Goal: Transaction & Acquisition: Purchase product/service

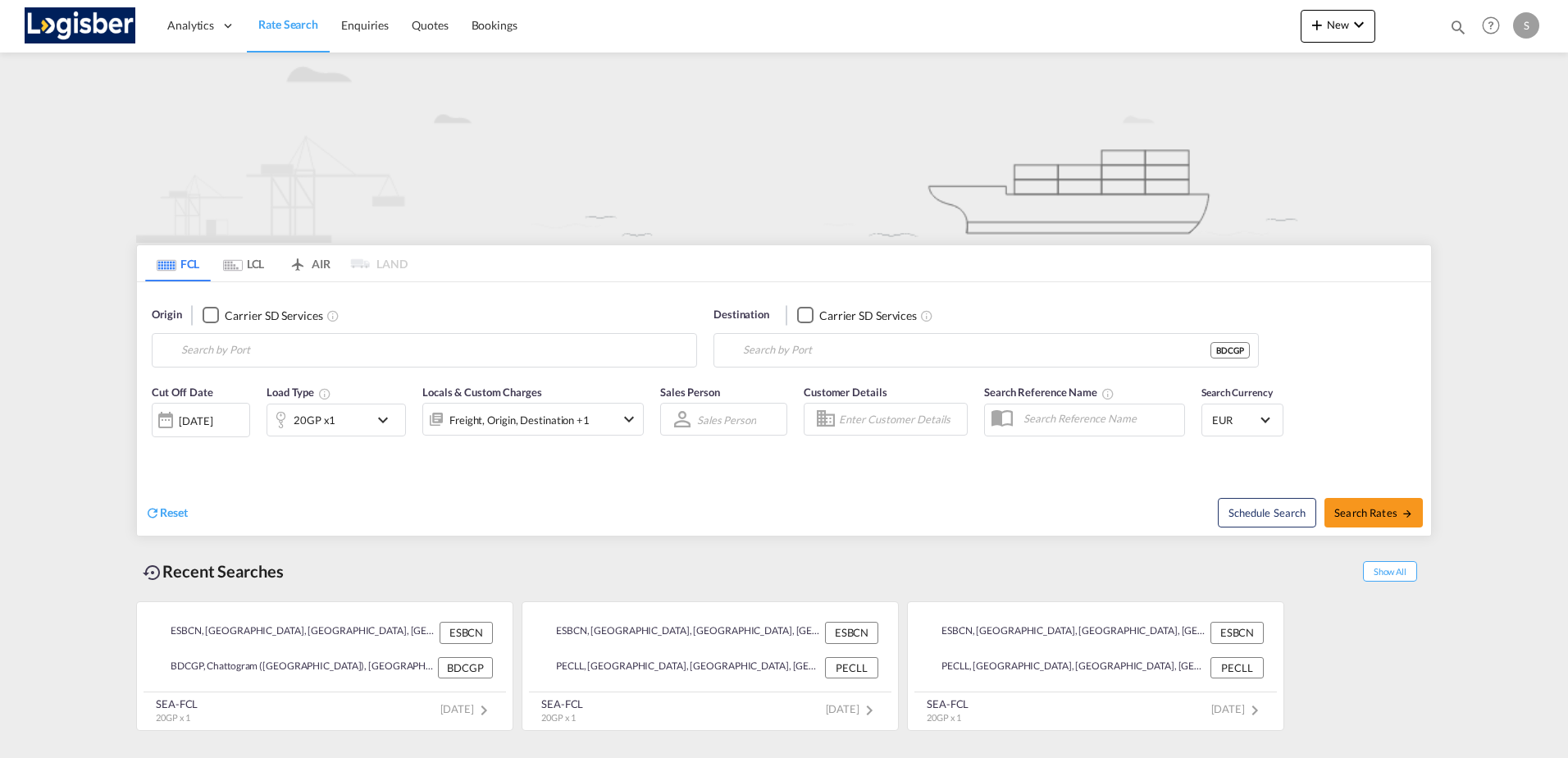
click at [292, 347] on input "Search by Port" at bounding box center [435, 350] width 507 height 25
type input "[GEOGRAPHIC_DATA], ESBCN"
type input "Chattogram (Chittagong), BDCGP"
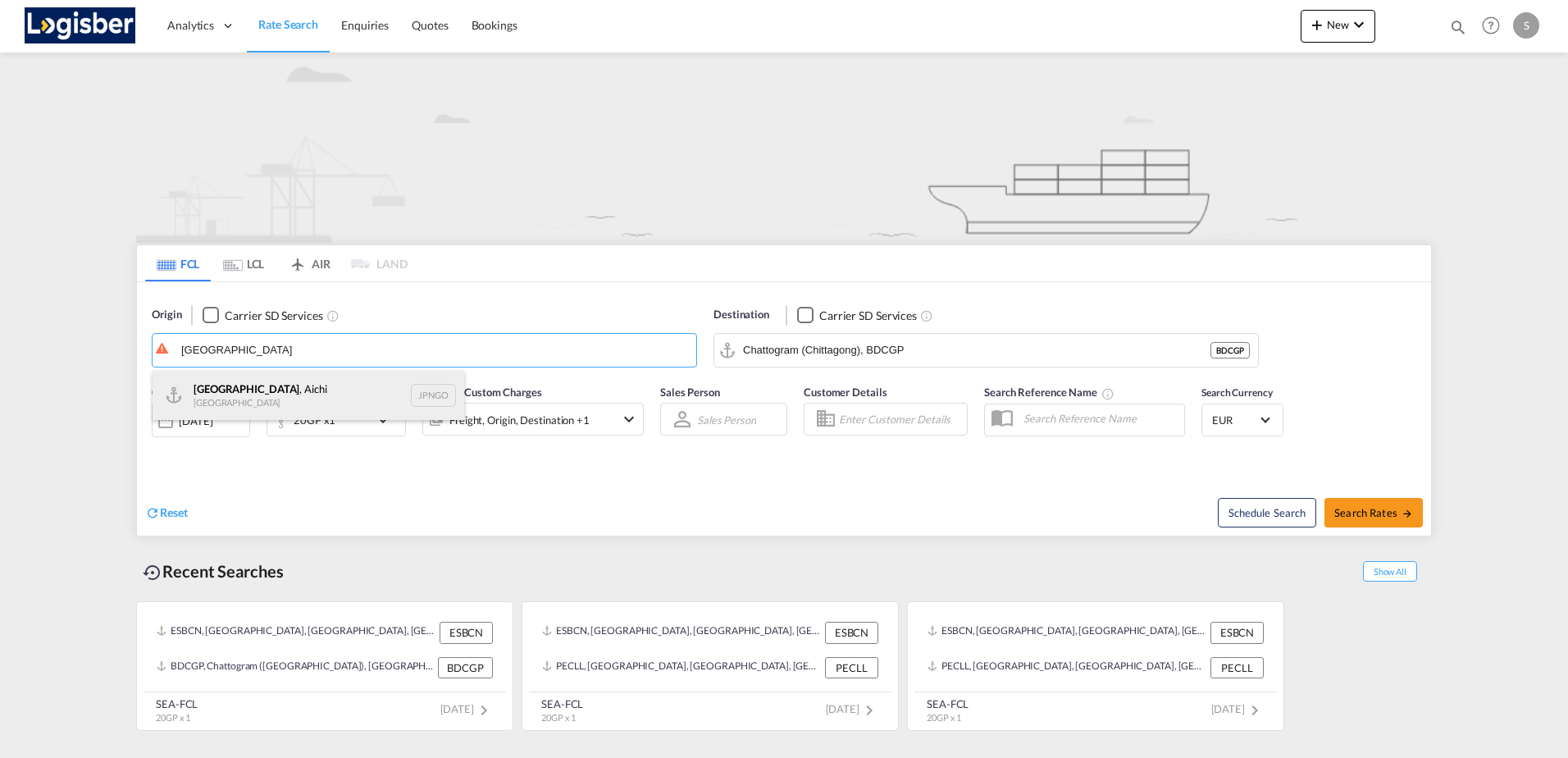
click at [262, 388] on div "[GEOGRAPHIC_DATA] , Aichi [GEOGRAPHIC_DATA] JPNGO" at bounding box center [308, 395] width 312 height 49
type input "[GEOGRAPHIC_DATA], [GEOGRAPHIC_DATA], [GEOGRAPHIC_DATA]"
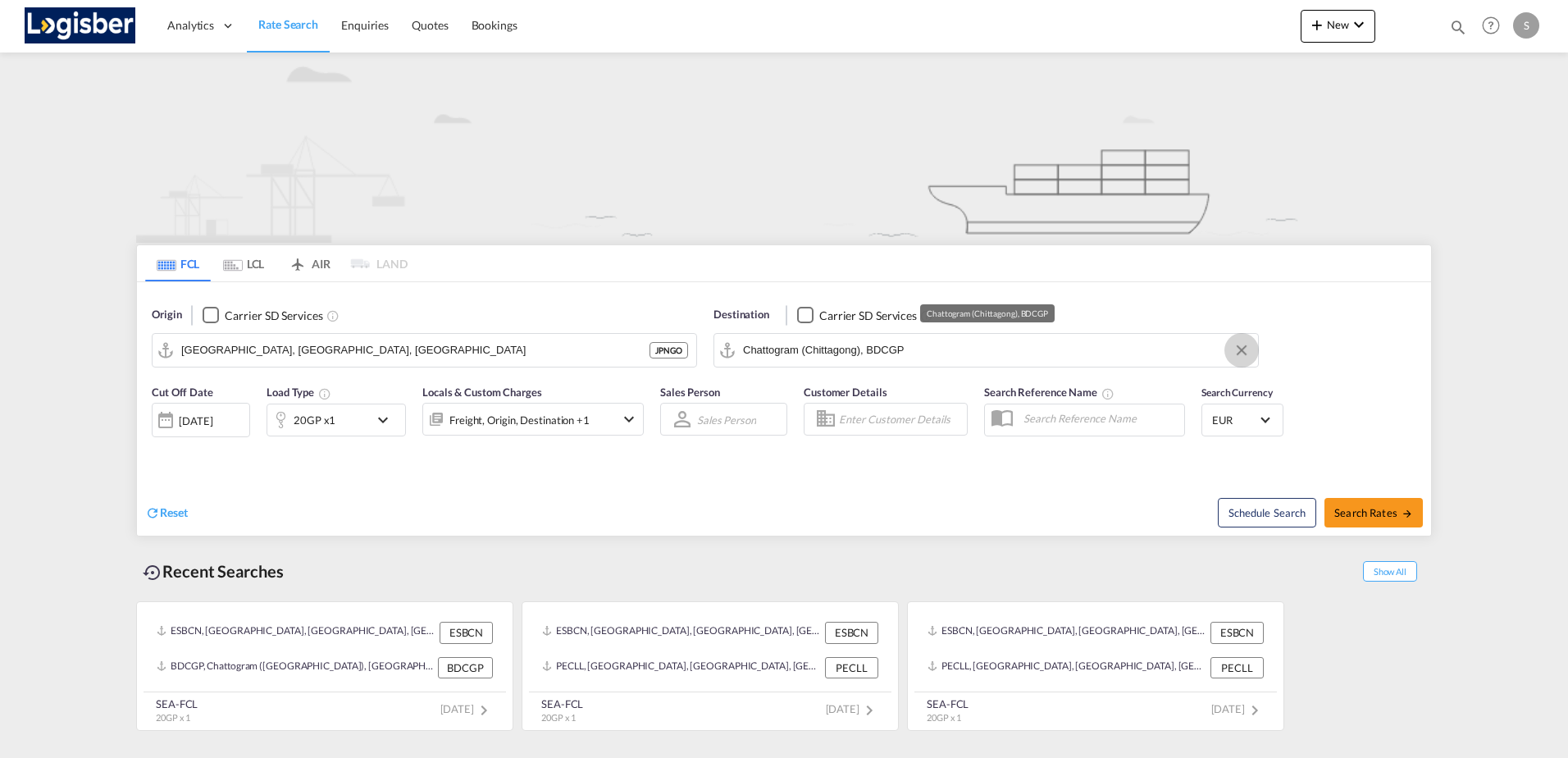
click at [1238, 347] on button "Clear Input" at bounding box center [1242, 350] width 25 height 25
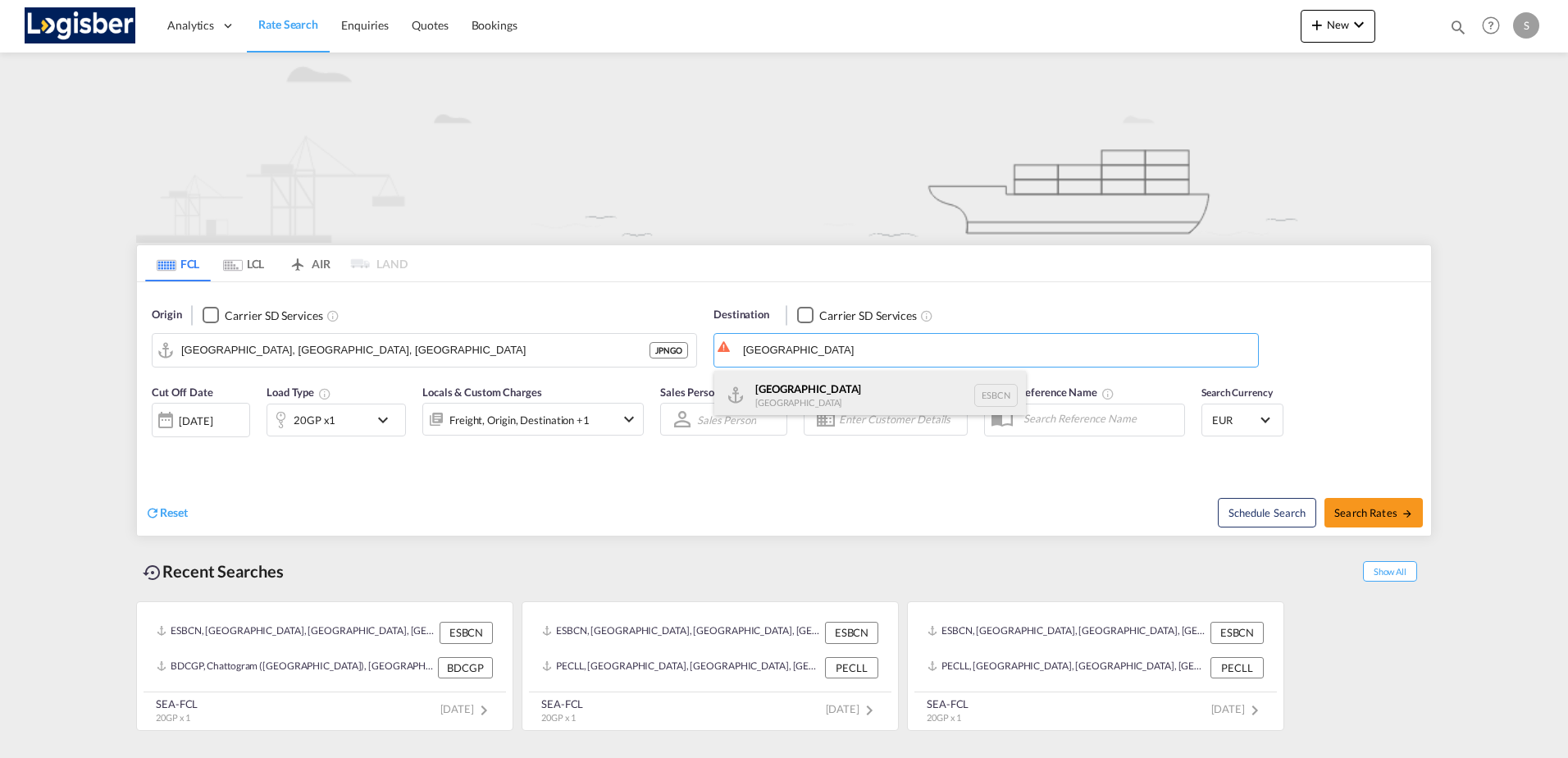
click at [860, 395] on div "[GEOGRAPHIC_DATA] [GEOGRAPHIC_DATA] ESBCN" at bounding box center [870, 395] width 312 height 49
type input "[GEOGRAPHIC_DATA], ESBCN"
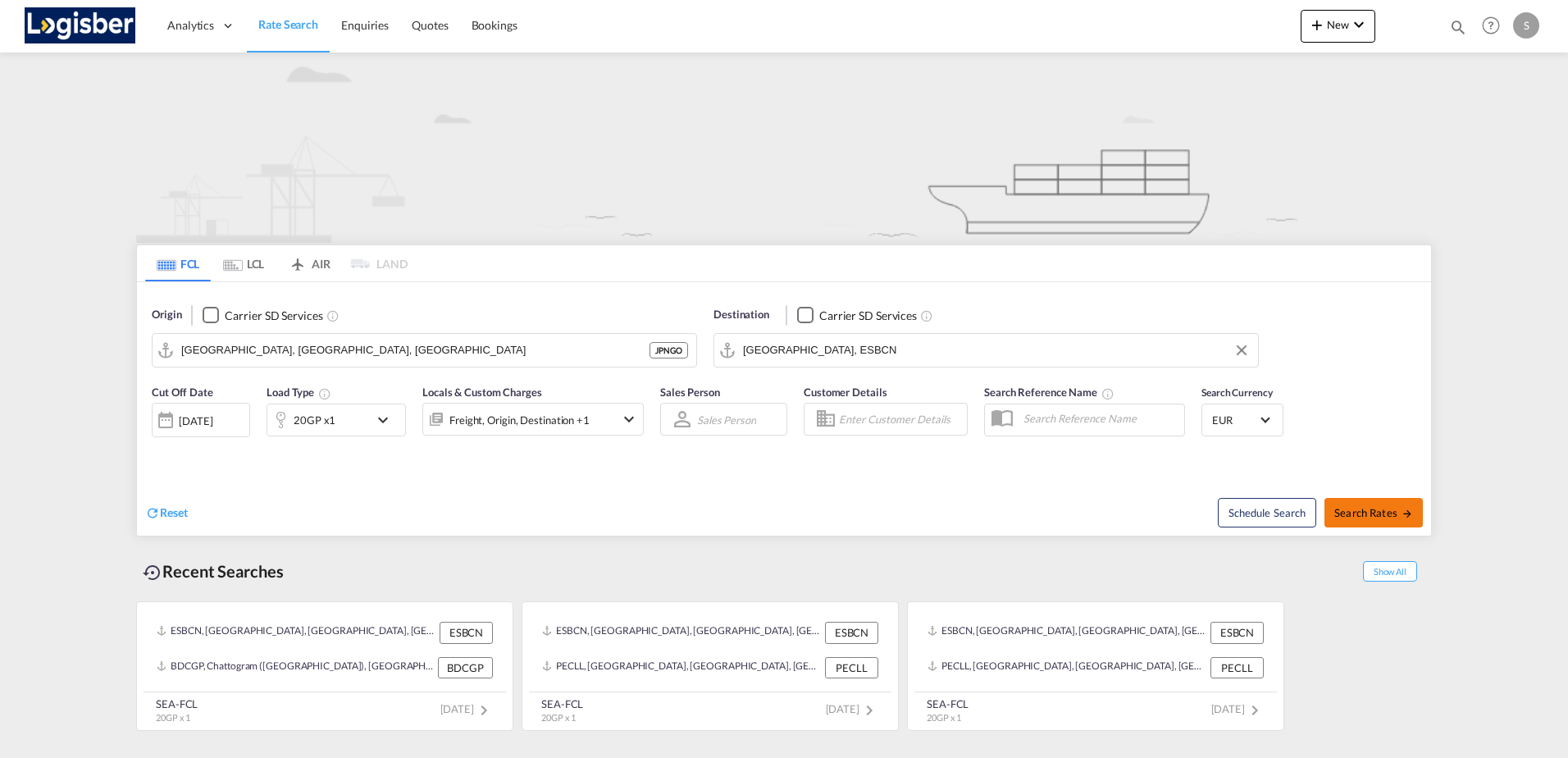
click at [1366, 510] on span "Search Rates" at bounding box center [1373, 512] width 79 height 13
type input "JPNGO to ESBCN / [DATE]"
